Goal: Contribute content

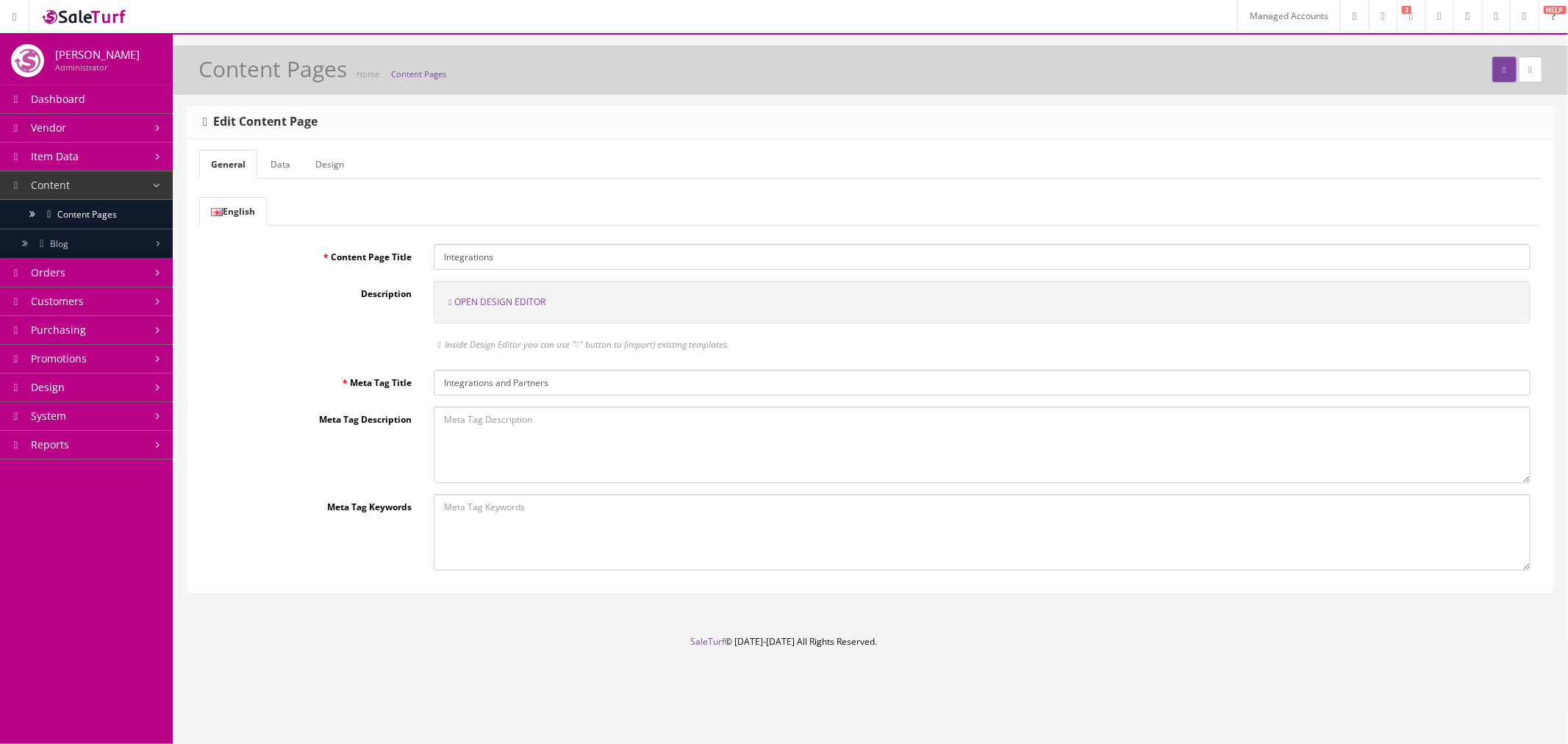
click at [500, 300] on span "Open Design Editor" at bounding box center [500, 302] width 92 height 12
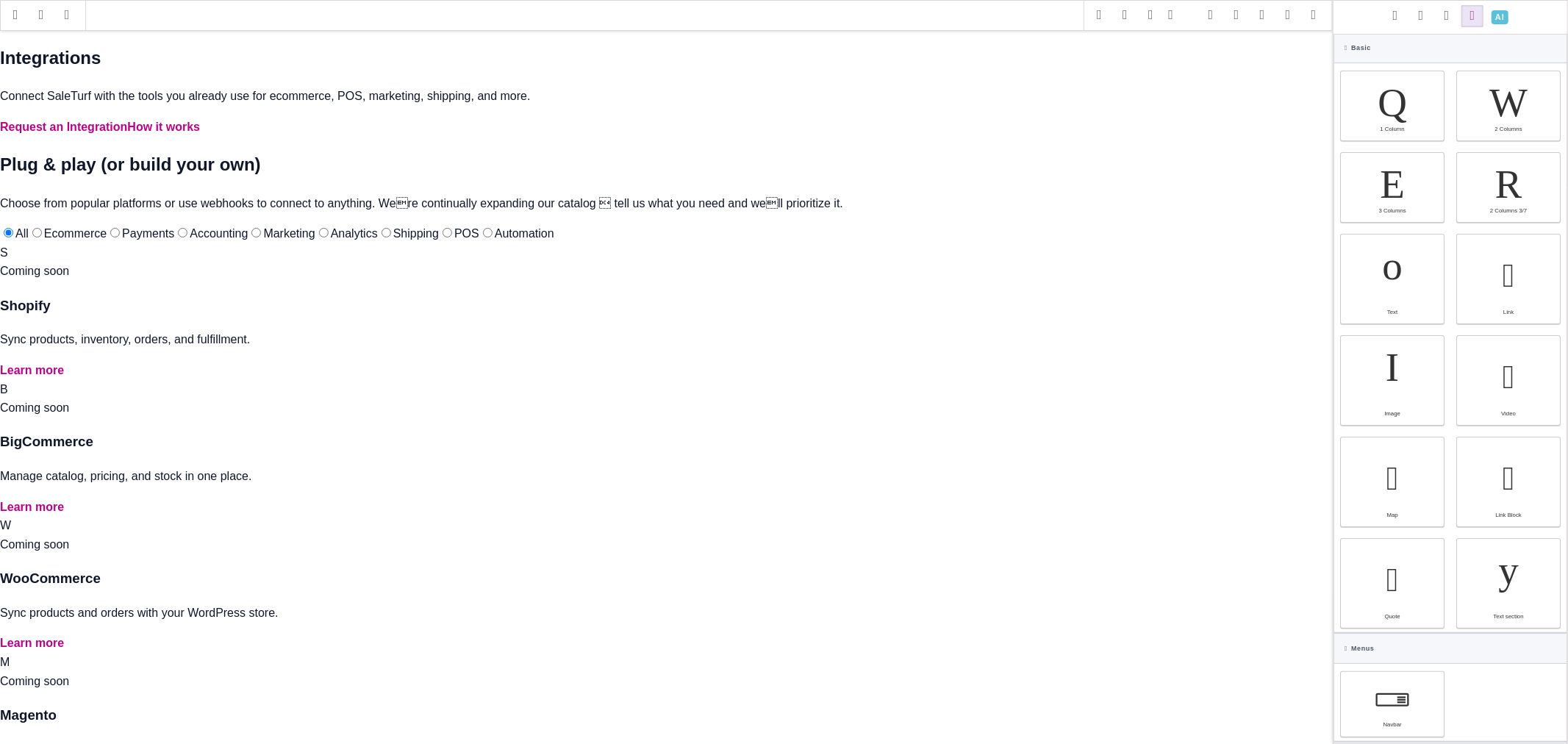
click at [1287, 13] on span at bounding box center [1288, 16] width 22 height 22
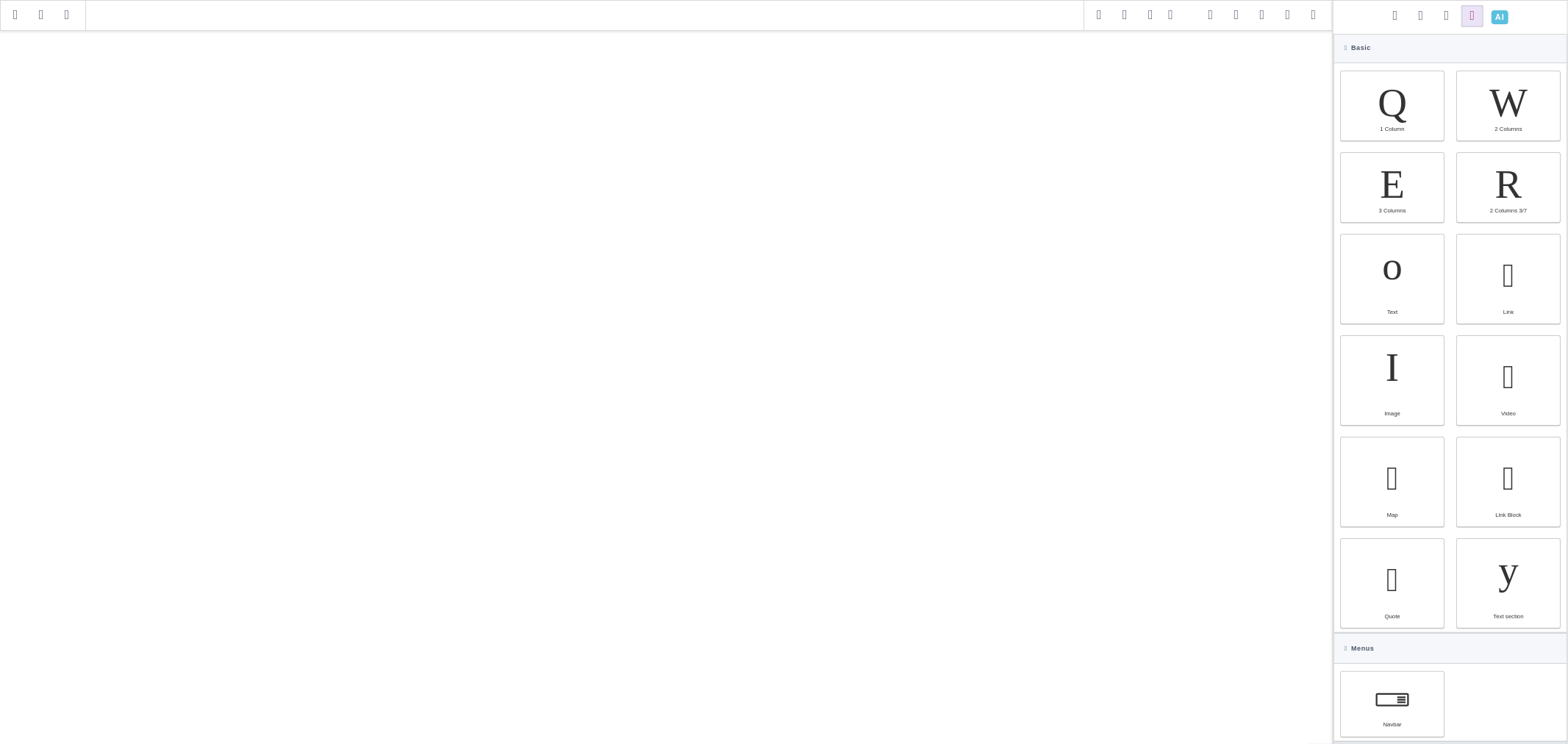
click at [1504, 17] on span at bounding box center [1500, 17] width 26 height 26
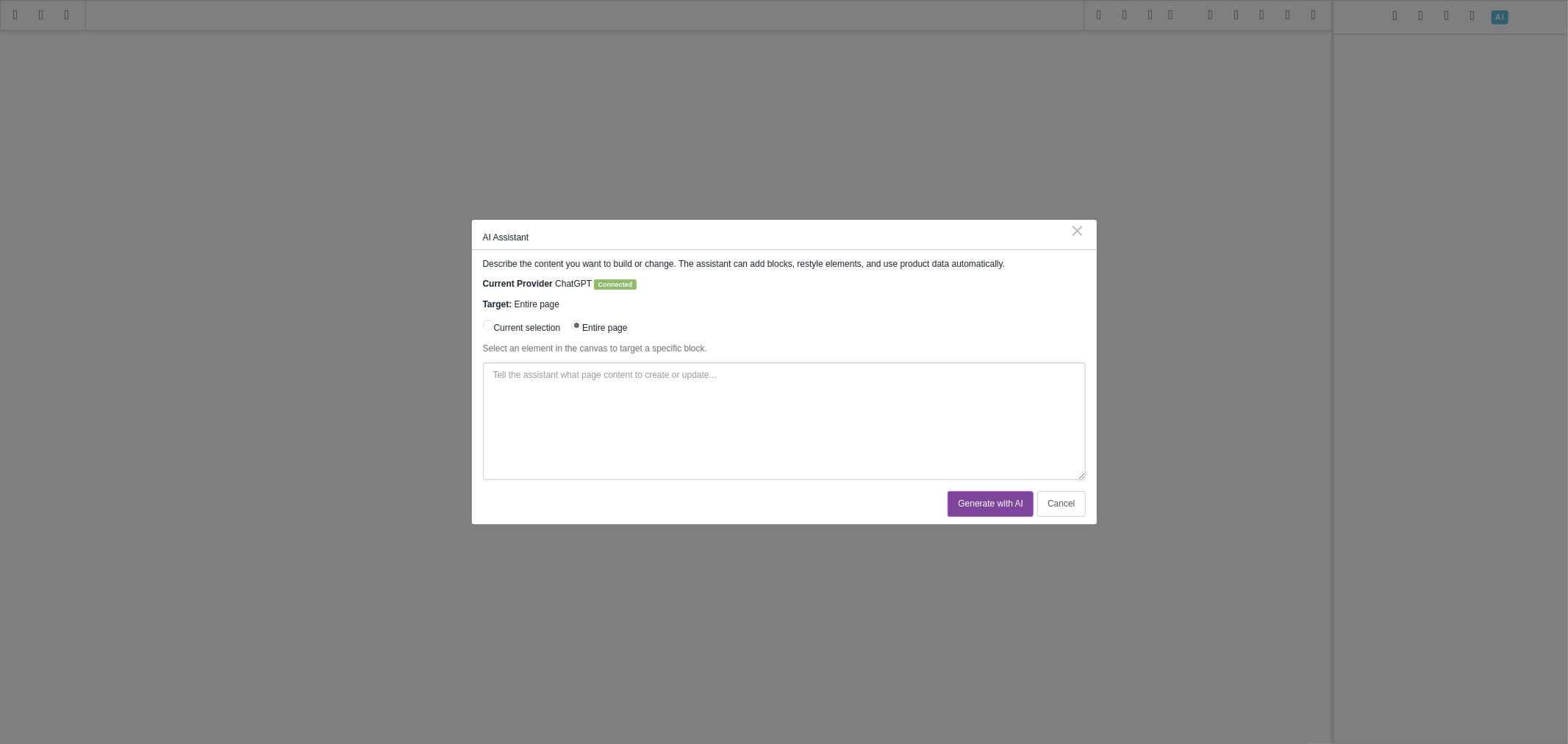
click at [621, 405] on textarea at bounding box center [784, 421] width 603 height 118
click at [604, 372] on textarea "Create me a new marketing website page using existing styles wherever possible." at bounding box center [784, 421] width 603 height 118
drag, startPoint x: 731, startPoint y: 379, endPoint x: 761, endPoint y: 373, distance: 30.6
click at [761, 373] on textarea "Create me a new marketing integrations website page using existing styles where…" at bounding box center [784, 421] width 603 height 118
click at [901, 377] on textarea "Create me a new marketing integrations website page using styles form the CSS f…" at bounding box center [784, 421] width 603 height 118
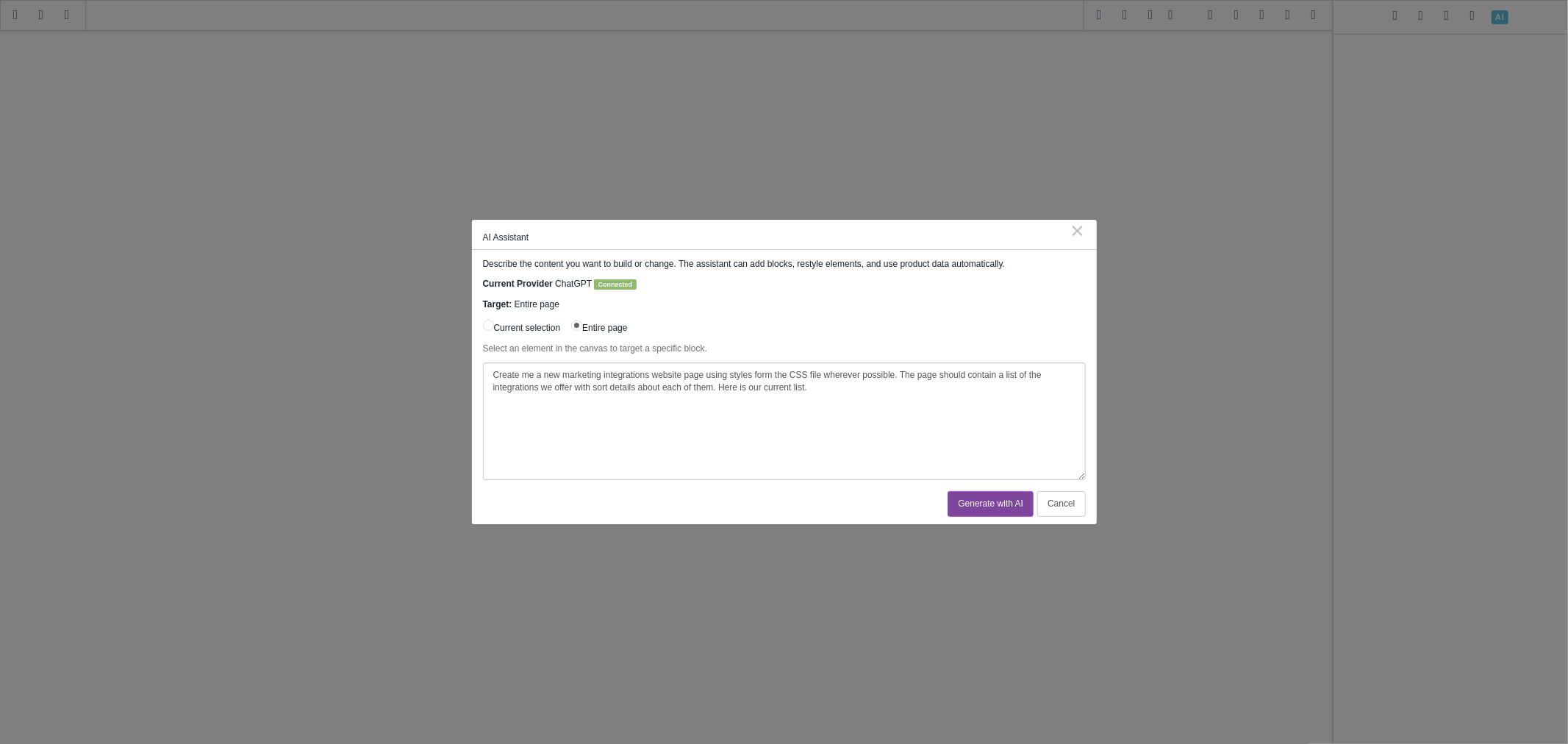
click at [873, 397] on textarea "Create me a new marketing integrations website page using styles form the CSS f…" at bounding box center [784, 421] width 603 height 118
paste textarea "[URL][DOMAIN_NAME]"
click at [812, 387] on textarea "Create me a new marketing integrations website page using styles form the CSS f…" at bounding box center [784, 421] width 603 height 118
drag, startPoint x: 965, startPoint y: 394, endPoint x: 929, endPoint y: 376, distance: 40.2
click at [964, 394] on textarea "Create me a new marketing integrations website page using styles form the CSS f…" at bounding box center [784, 421] width 603 height 118
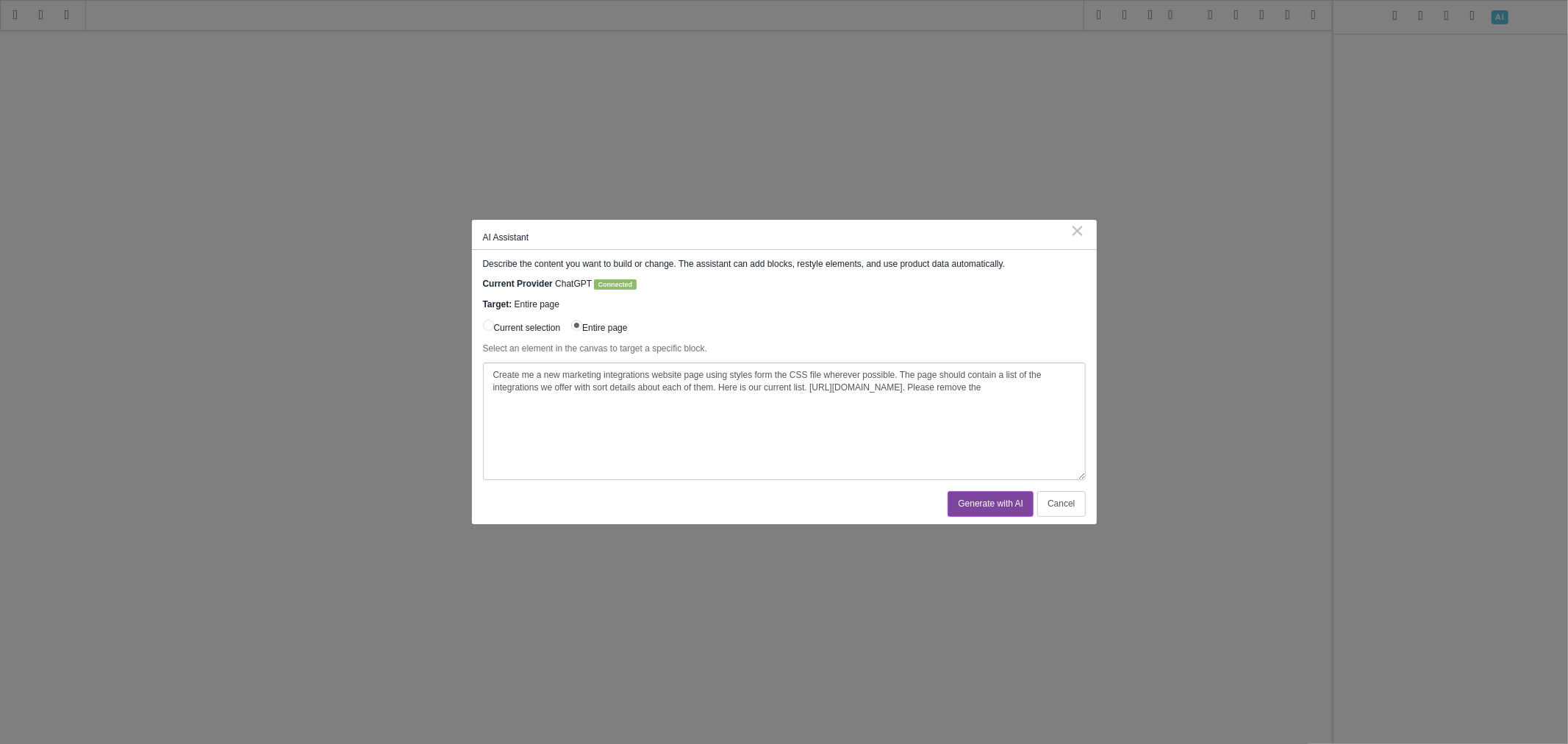
drag, startPoint x: 1052, startPoint y: 387, endPoint x: 1018, endPoint y: 387, distance: 34.0
click at [1018, 387] on textarea "Create me a new marketing integrations website page using styles form the CSS f…" at bounding box center [784, 421] width 603 height 118
click at [1063, 408] on textarea "Create me a new marketing integrations website page using styles form the CSS f…" at bounding box center [784, 421] width 603 height 118
click at [552, 402] on textarea "Create me a new marketing integrations website page using styles form the CSS f…" at bounding box center [784, 421] width 603 height 118
click at [671, 425] on textarea "Create me a new marketing integrations website page using styles form the CSS f…" at bounding box center [784, 421] width 603 height 118
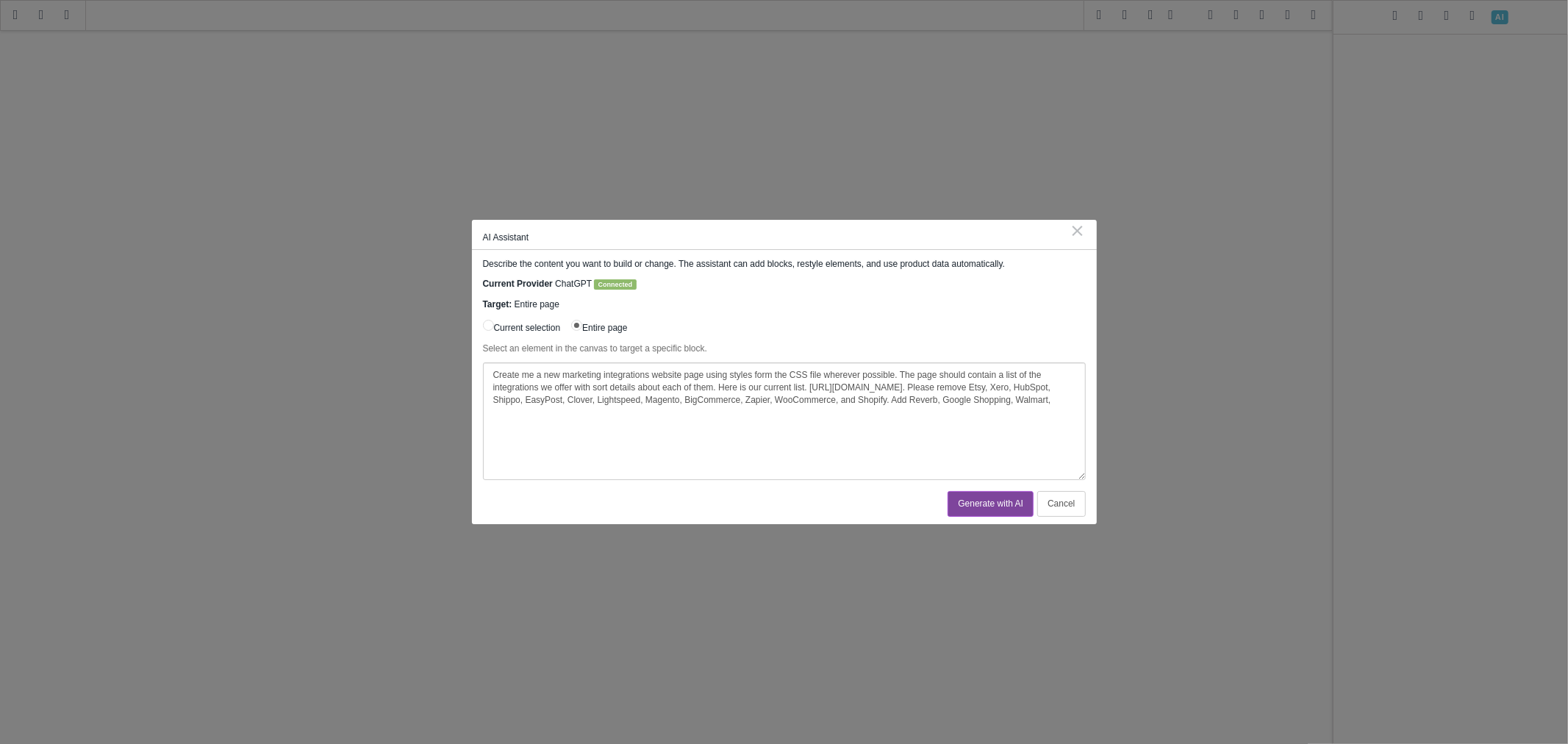
click at [630, 439] on textarea "Create me a new marketing integrations website page using styles form the CSS f…" at bounding box center [784, 421] width 603 height 118
click at [736, 414] on textarea "Create me a new marketing integrations website page using styles form the CSS f…" at bounding box center [784, 421] width 603 height 118
click at [623, 413] on textarea "Create me a new marketing integrations website page using styles form the CSS f…" at bounding box center [784, 421] width 603 height 118
click at [638, 412] on textarea "Create me a new marketing integrations website page using styles form the CSS f…" at bounding box center [784, 421] width 603 height 118
click at [752, 415] on textarea "Create me a new marketing integrations website page using styles form the CSS f…" at bounding box center [784, 421] width 603 height 118
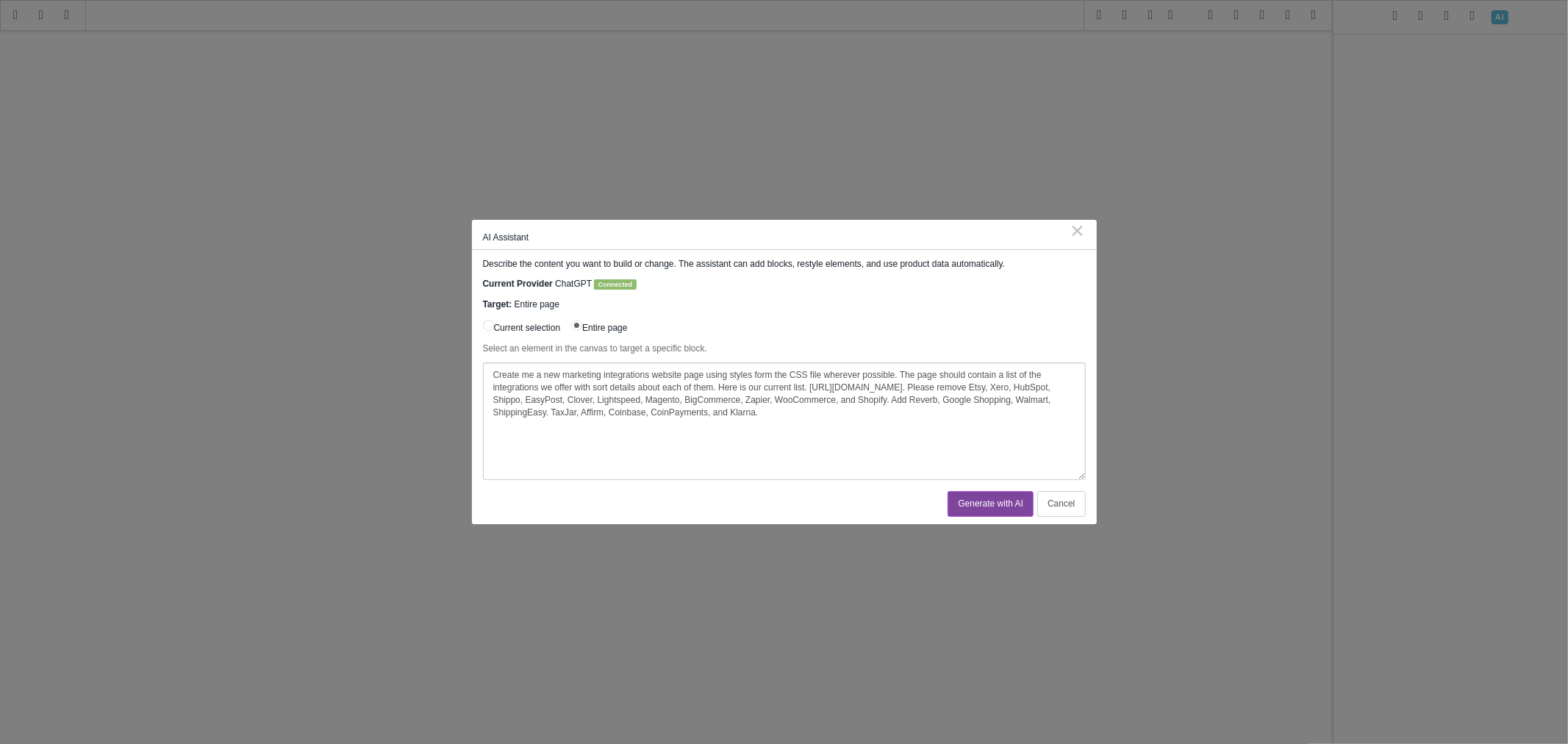
click at [855, 424] on textarea "Create me a new marketing integrations website page using styles form the CSS f…" at bounding box center [784, 421] width 603 height 118
type textarea "Create me a new marketing integrations website page using styles form the CSS f…"
click at [1016, 503] on button "Generate with AI" at bounding box center [991, 503] width 86 height 26
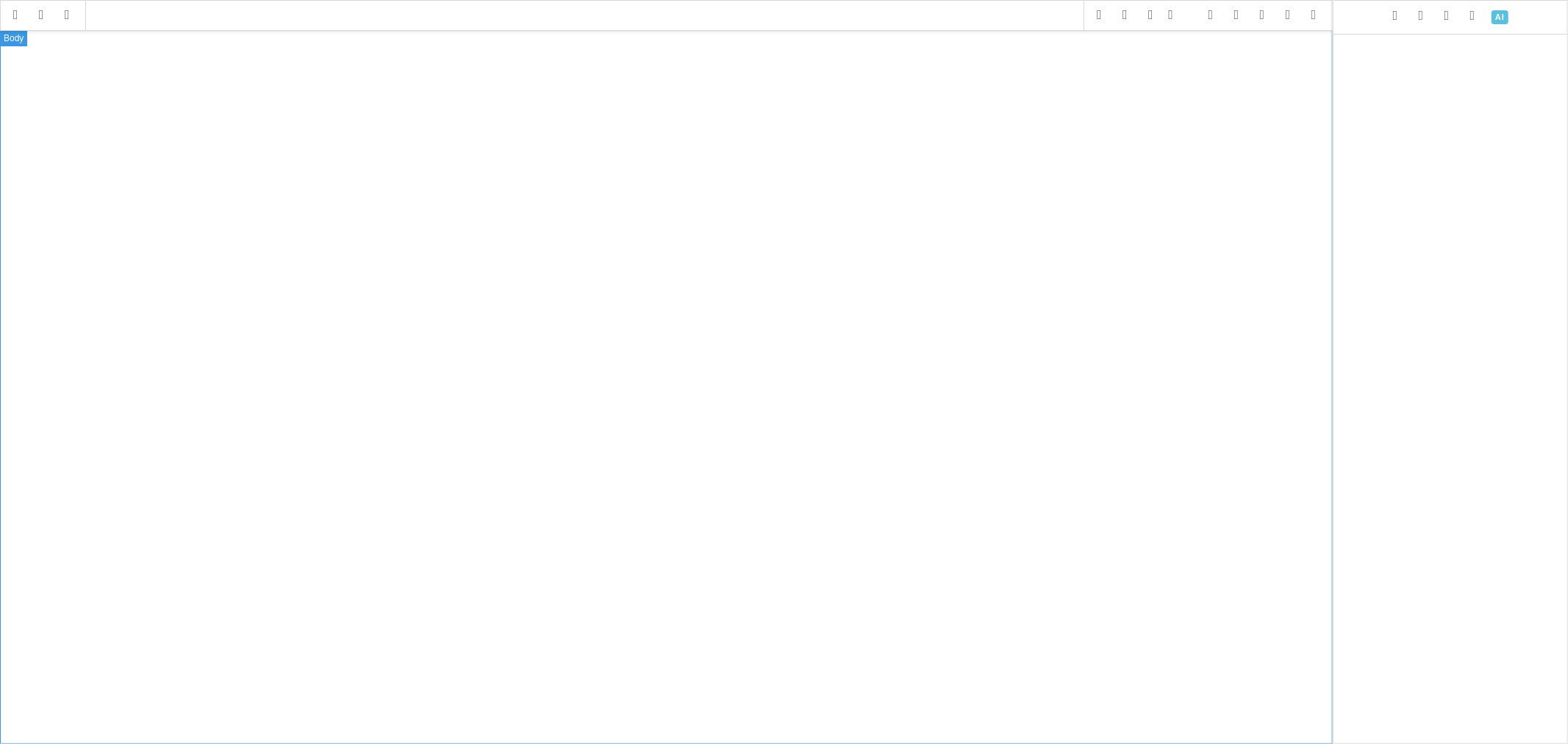
drag, startPoint x: 486, startPoint y: 312, endPoint x: 1164, endPoint y: 10, distance: 742.2
click at [1165, 10] on span at bounding box center [1181, 16] width 31 height 22
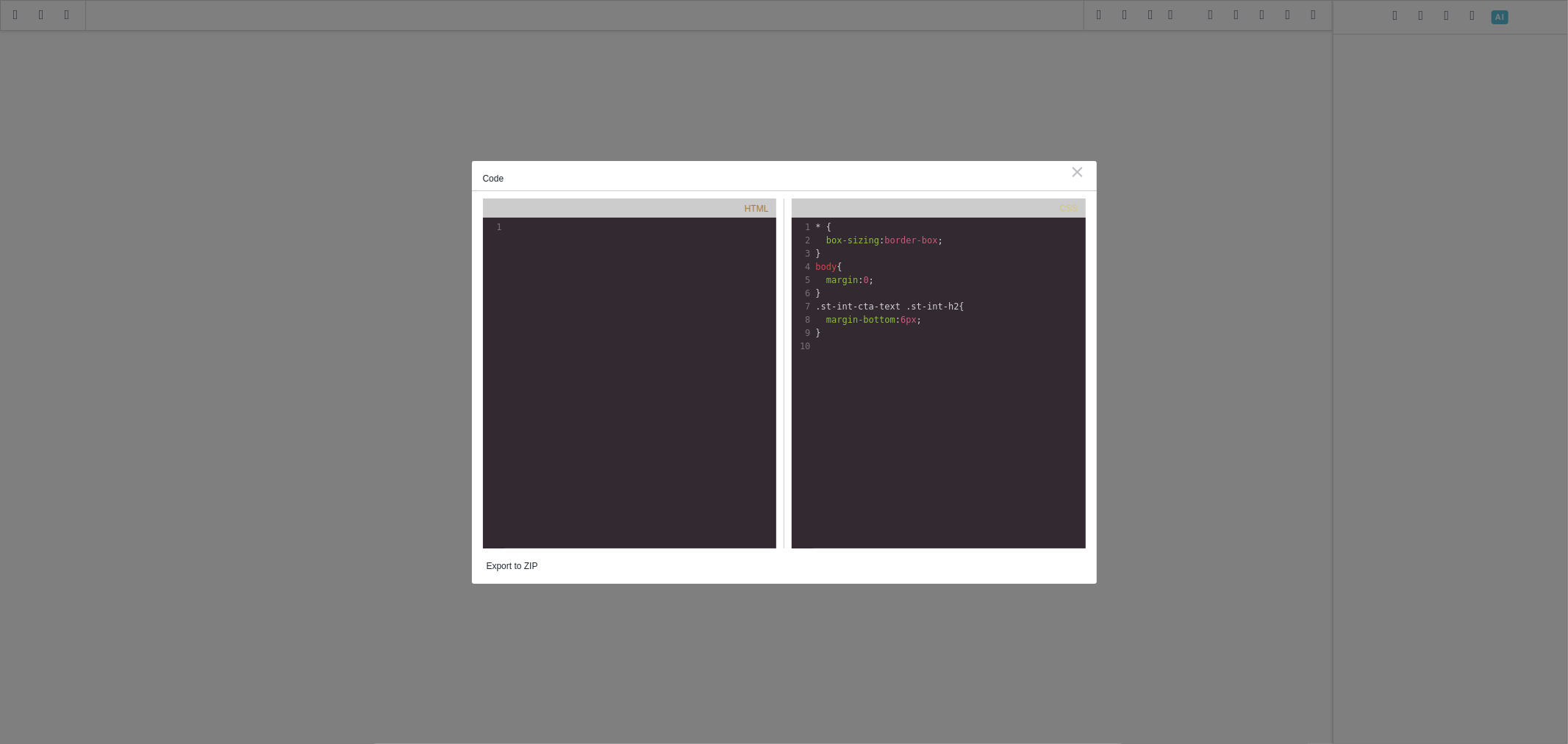
click at [1082, 176] on div "⨯" at bounding box center [1078, 171] width 16 height 13
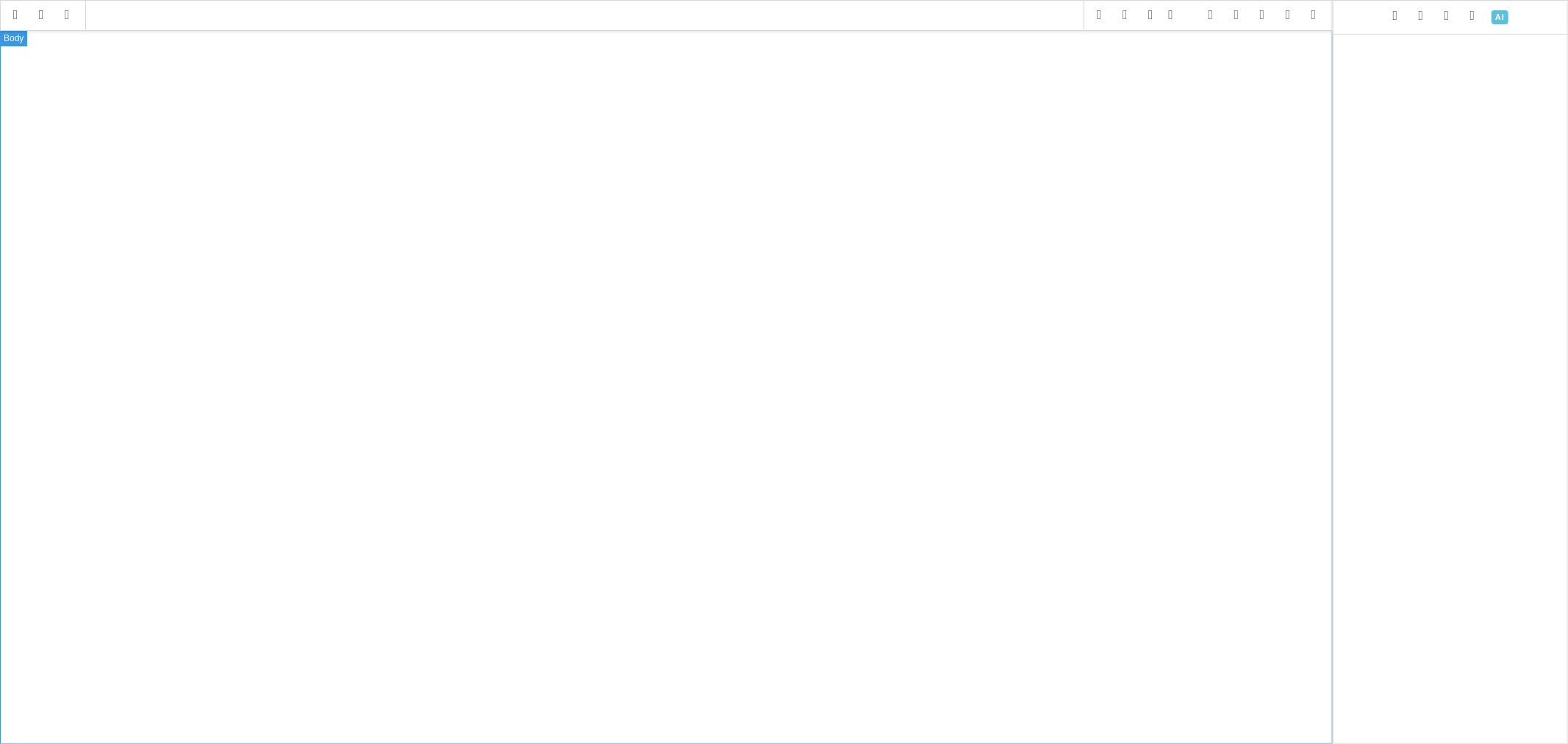
click at [1199, 99] on div at bounding box center [666, 386] width 1333 height 715
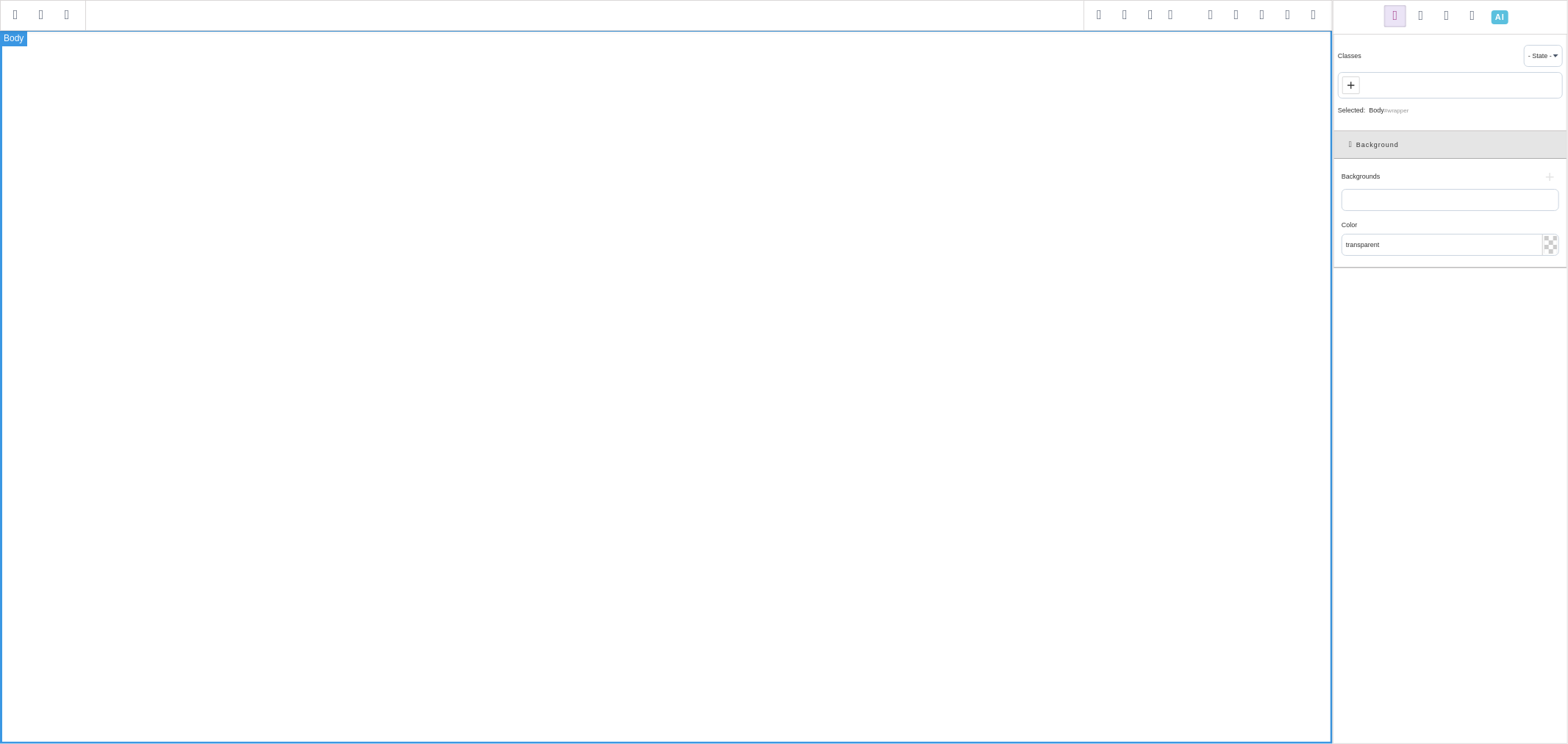
click at [1199, 99] on div at bounding box center [666, 386] width 1333 height 715
click at [1470, 19] on span at bounding box center [1473, 16] width 22 height 22
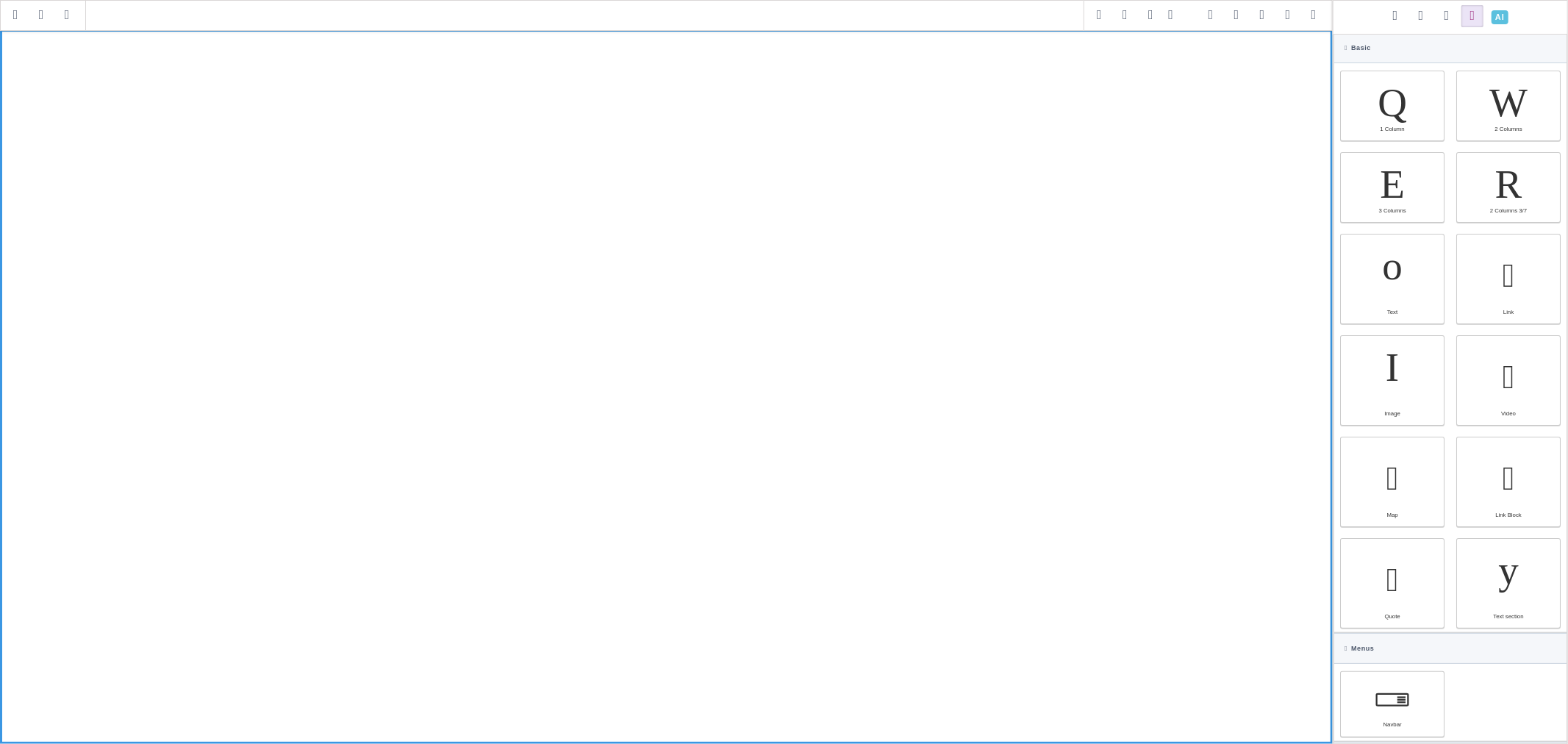
click at [1495, 12] on span at bounding box center [1500, 17] width 26 height 26
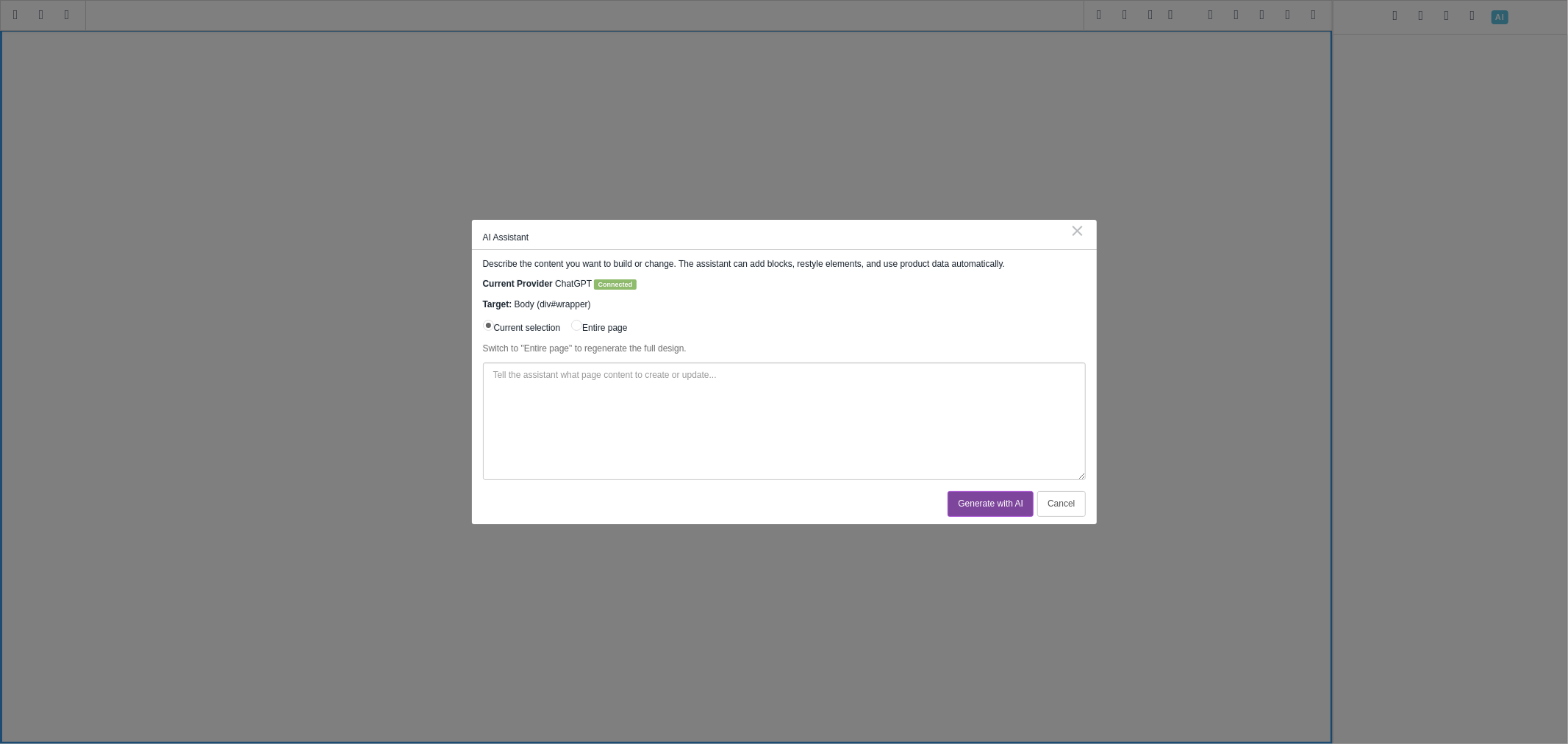
click at [1078, 229] on div "⨯" at bounding box center [1078, 230] width 16 height 13
